Goal: Information Seeking & Learning: Find specific page/section

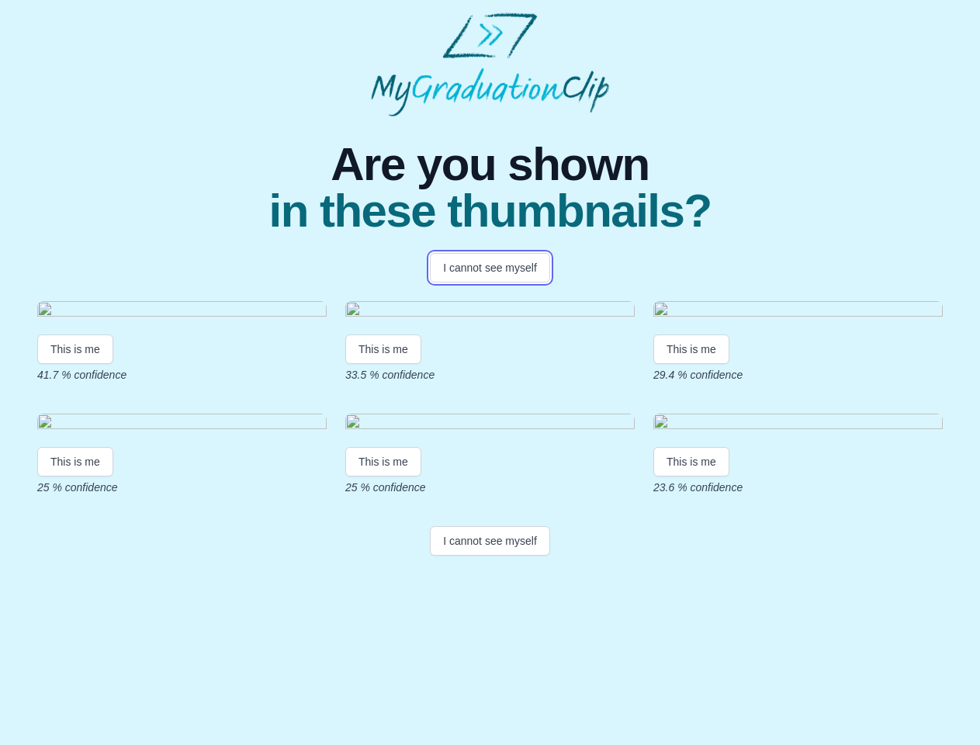
click at [490, 268] on button "I cannot see myself" at bounding box center [490, 267] width 120 height 29
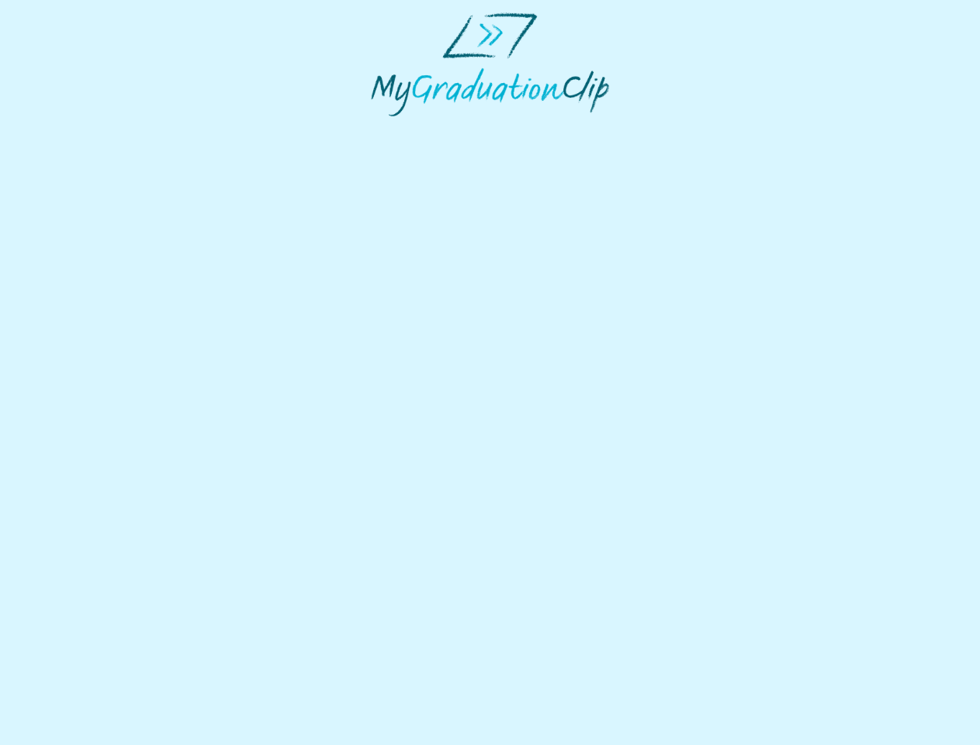
click at [75, 129] on html at bounding box center [490, 64] width 980 height 129
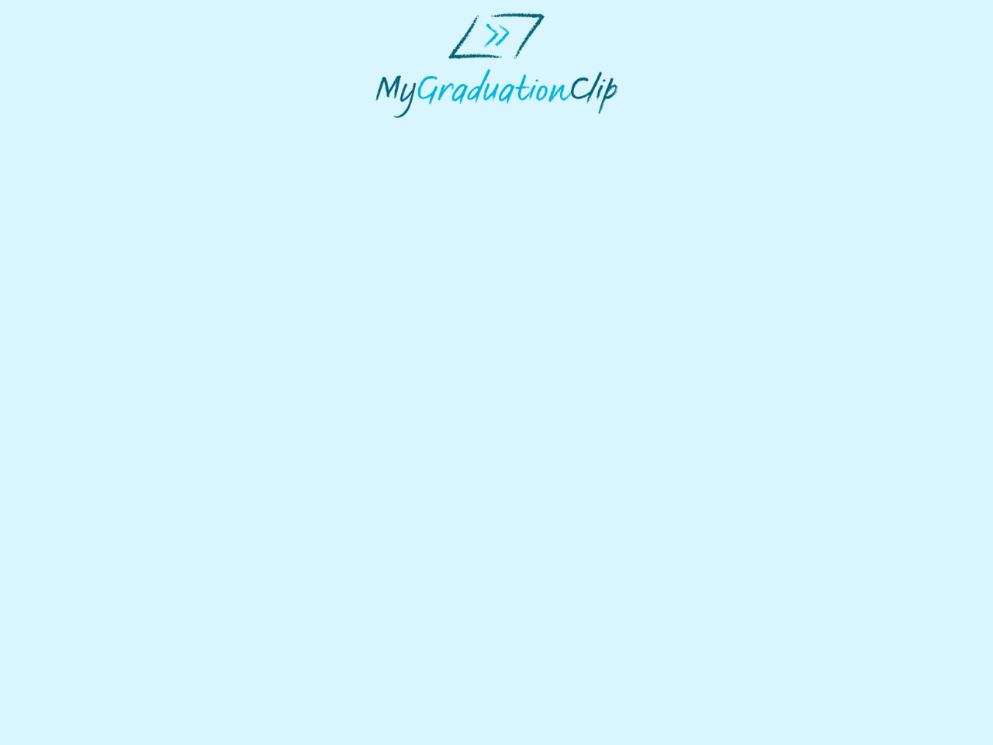
click at [386, 130] on html at bounding box center [496, 65] width 993 height 130
click at [695, 130] on html at bounding box center [496, 65] width 993 height 130
click at [75, 130] on html at bounding box center [496, 65] width 993 height 130
click at [386, 130] on html at bounding box center [496, 65] width 993 height 130
click at [695, 130] on html at bounding box center [496, 65] width 993 height 130
